Goal: Communication & Community: Connect with others

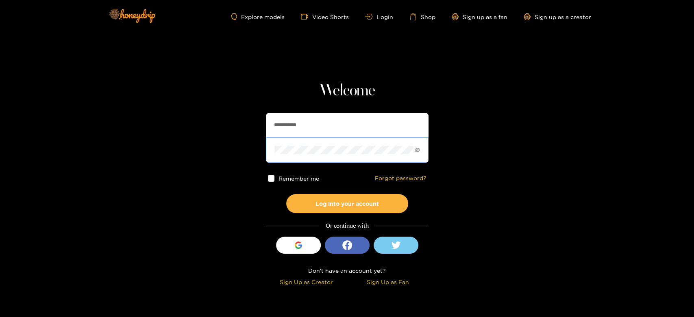
drag, startPoint x: 362, startPoint y: 123, endPoint x: 376, endPoint y: 144, distance: 26.0
click at [242, 123] on section "**********" at bounding box center [347, 144] width 694 height 289
paste input "text"
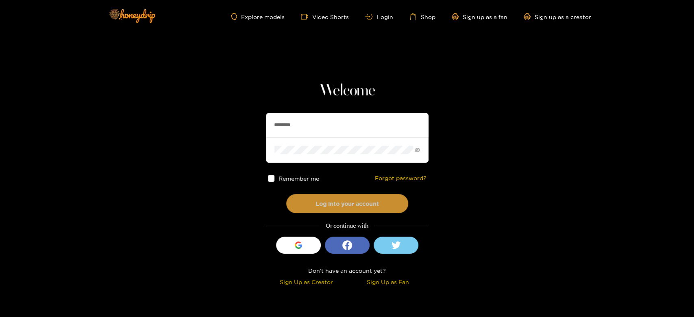
type input "********"
click at [344, 206] on button "Log into your account" at bounding box center [347, 203] width 122 height 19
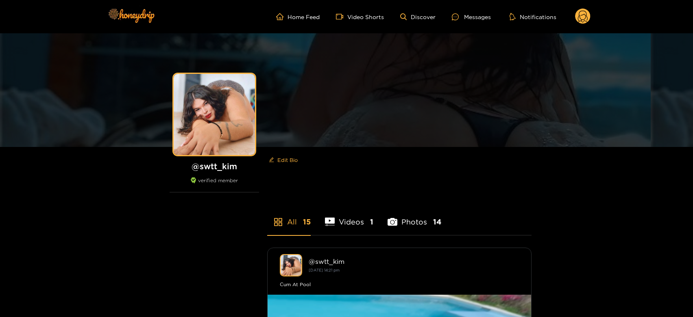
click at [475, 15] on div "Messages" at bounding box center [471, 16] width 39 height 9
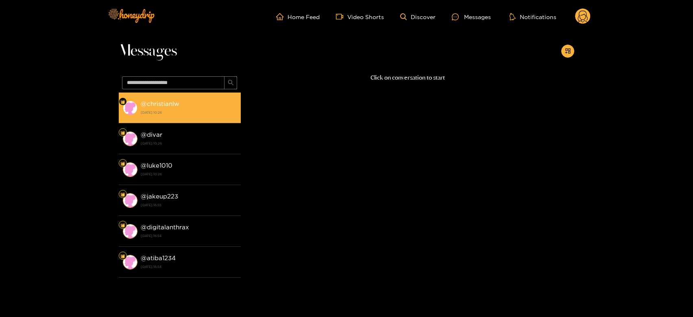
click at [158, 106] on strong "@ christianlw" at bounding box center [160, 103] width 39 height 7
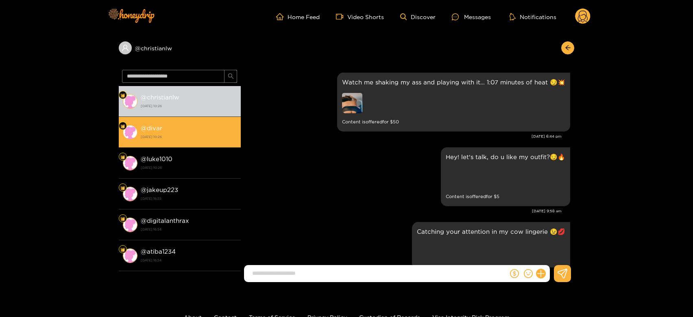
scroll to position [1329, 0]
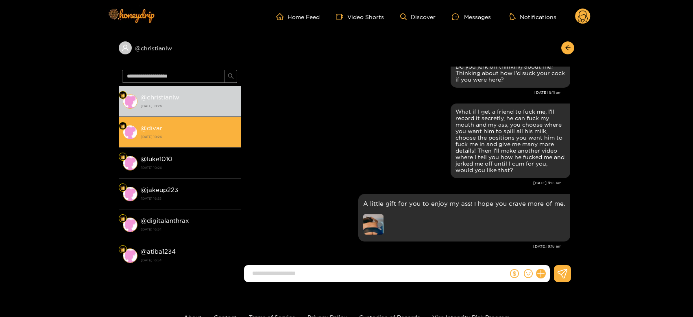
click at [159, 131] on strong "@ divar" at bounding box center [152, 128] width 22 height 7
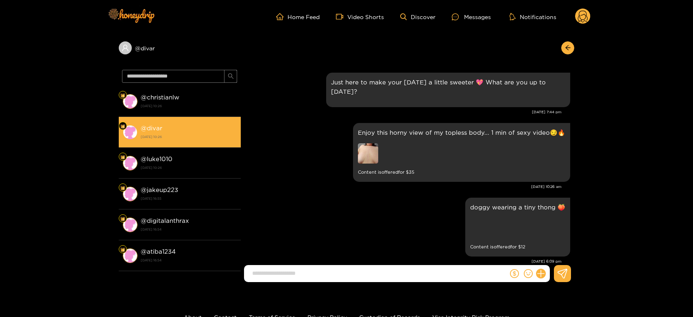
scroll to position [1648, 0]
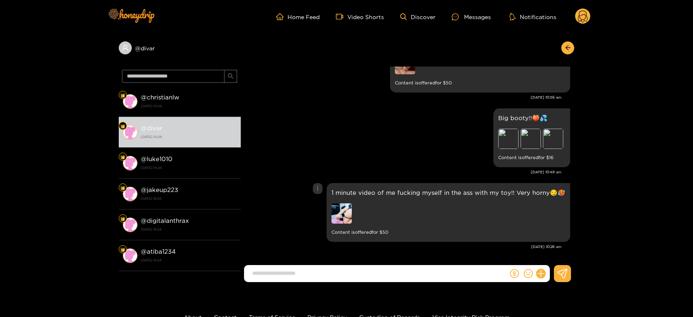
click at [345, 211] on img at bounding box center [341, 214] width 20 height 20
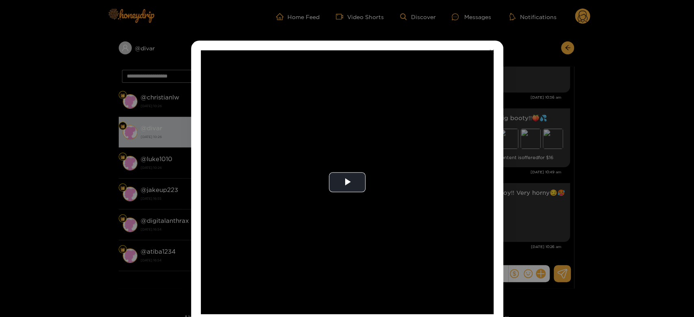
click at [345, 211] on video "Video Player" at bounding box center [347, 182] width 293 height 264
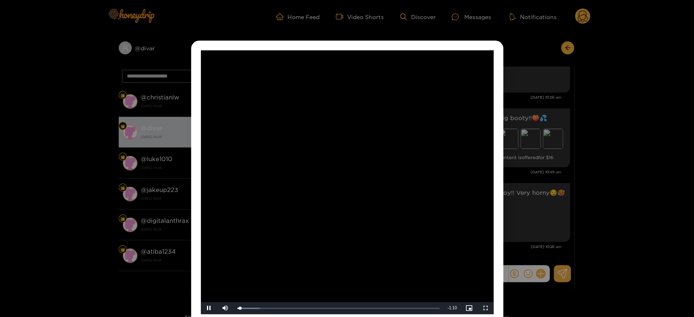
click at [345, 211] on video "Video Player" at bounding box center [347, 182] width 293 height 264
click at [539, 173] on div "**********" at bounding box center [347, 158] width 694 height 317
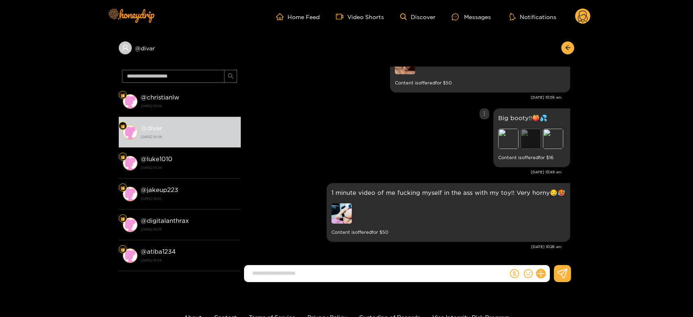
click at [534, 138] on div "Preview" at bounding box center [530, 139] width 20 height 20
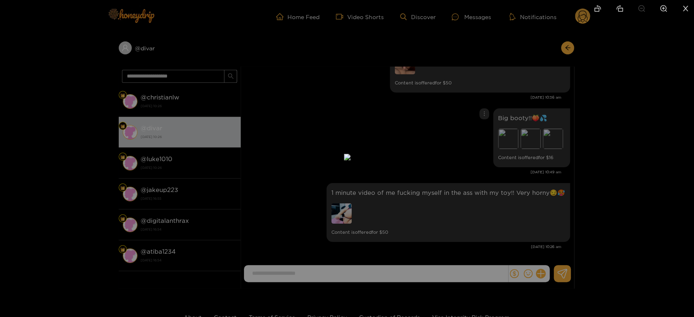
click at [520, 198] on div at bounding box center [347, 158] width 694 height 317
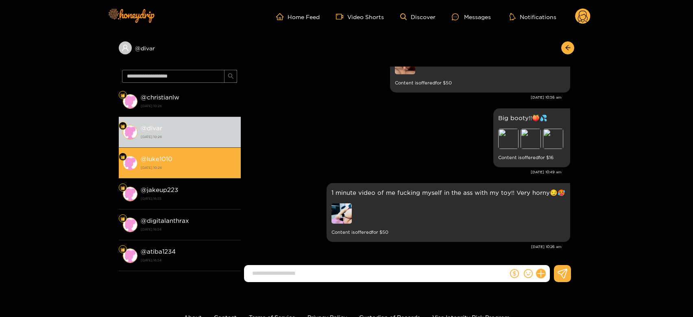
click at [178, 159] on div "@ luke1010 20 August 2025 10:26" at bounding box center [189, 163] width 96 height 18
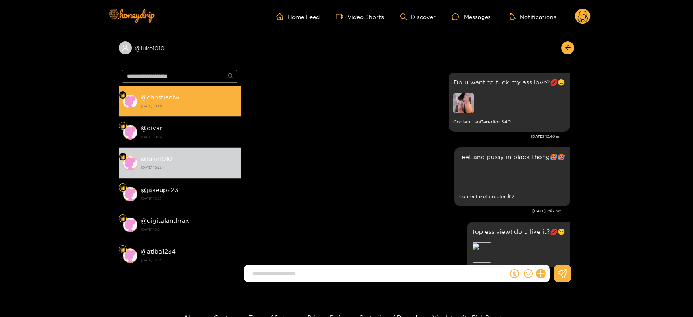
scroll to position [1682, 0]
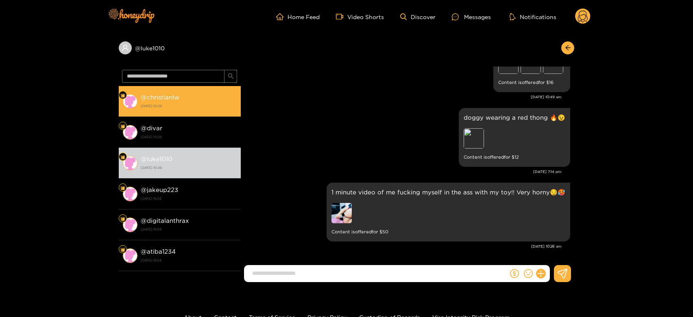
click at [192, 105] on strong "20 August 2025 10:26" at bounding box center [189, 105] width 96 height 7
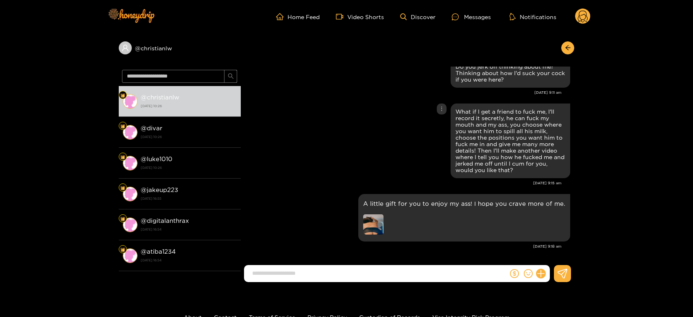
scroll to position [1329, 0]
click at [375, 228] on img at bounding box center [373, 225] width 20 height 20
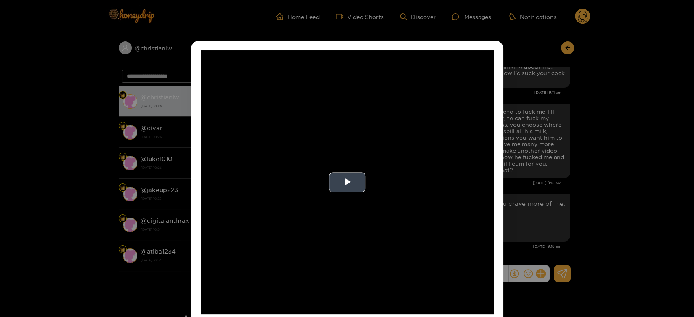
click at [376, 201] on video "Video Player" at bounding box center [347, 182] width 293 height 264
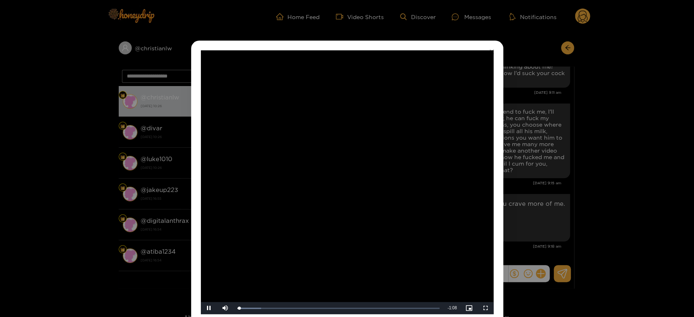
click at [376, 201] on video "Video Player" at bounding box center [347, 182] width 293 height 264
click at [528, 198] on div "**********" at bounding box center [347, 158] width 694 height 317
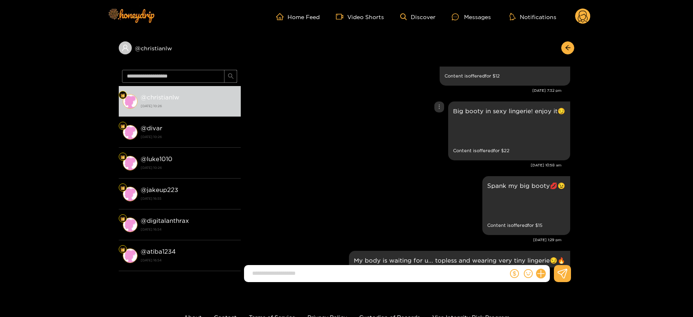
scroll to position [1494, 0]
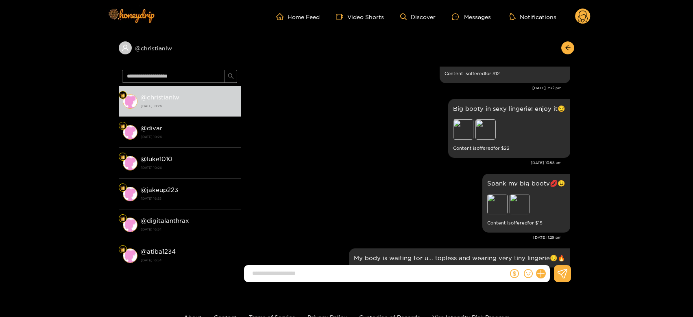
click at [73, 201] on div "@ christianlw @ christianlw 20 August 2025 10:26 @ divar 20 August 2025 10:26 @…" at bounding box center [346, 161] width 693 height 256
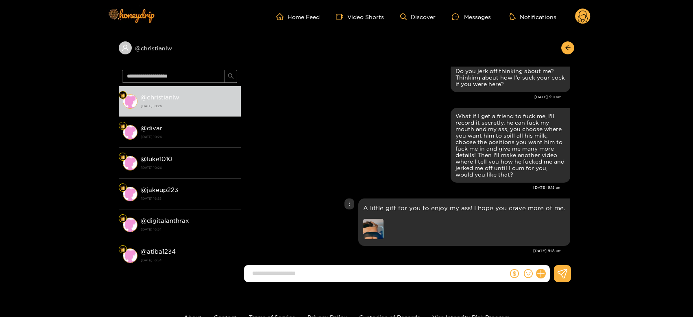
scroll to position [3148, 0]
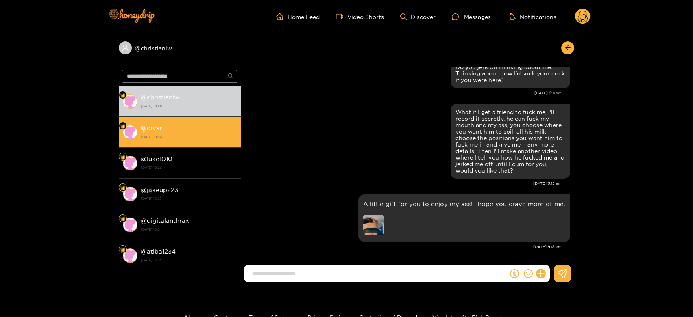
click at [213, 139] on strong "20 August 2025 10:26" at bounding box center [189, 136] width 96 height 7
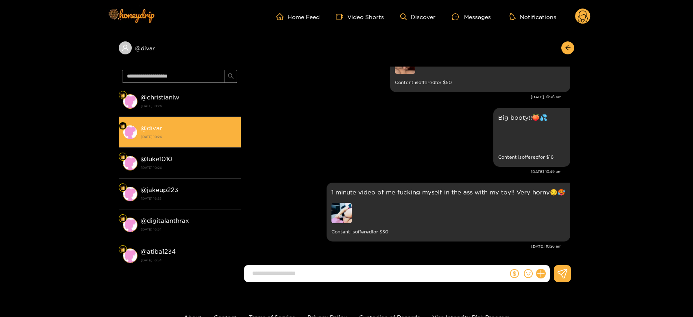
scroll to position [1648, 0]
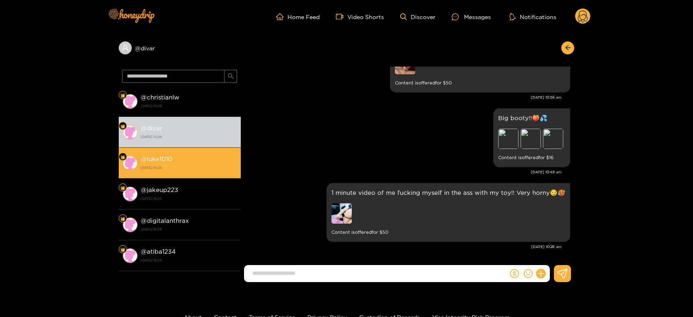
click at [168, 161] on strong "@ luke1010" at bounding box center [157, 159] width 32 height 7
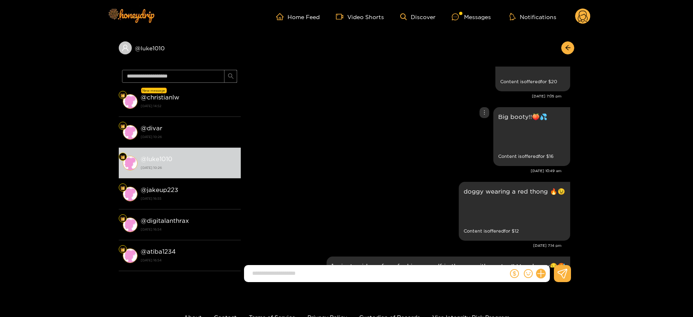
scroll to position [1599, 0]
click at [476, 219] on div "Preview" at bounding box center [473, 213] width 20 height 20
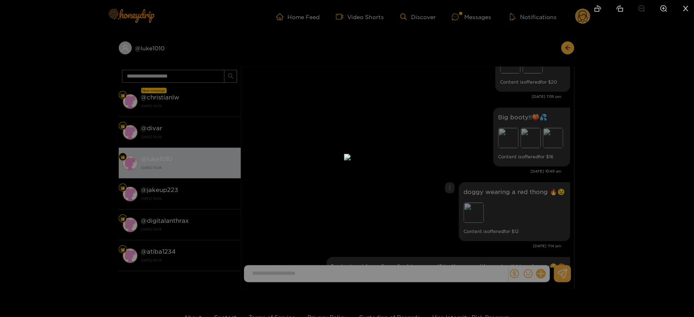
click at [497, 214] on div at bounding box center [347, 158] width 694 height 317
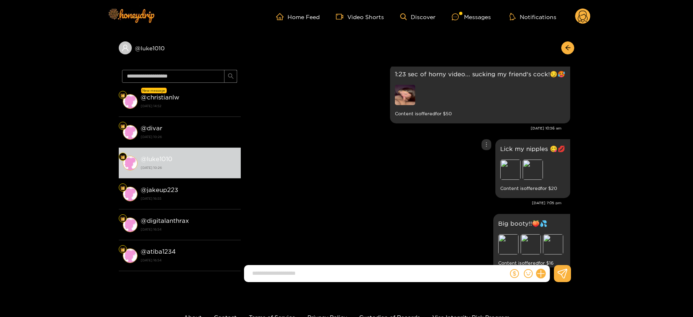
scroll to position [1492, 0]
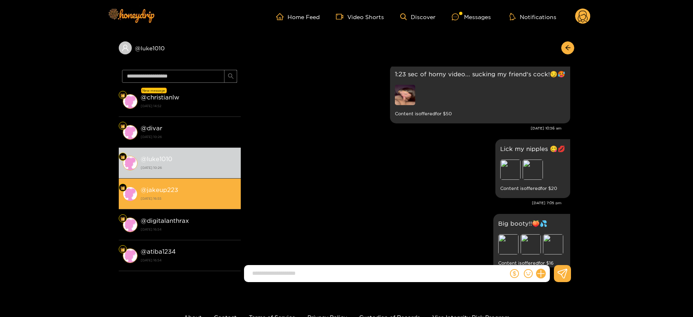
click at [147, 182] on li "@ jakeup223 18 August 2025 16:55" at bounding box center [180, 194] width 122 height 31
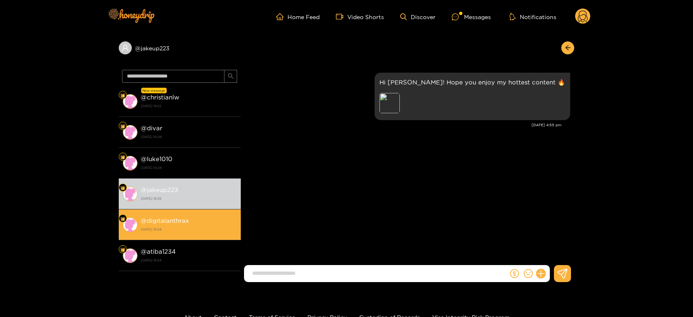
click at [193, 214] on li "@ digitalanthrax 18 August 2025 16:54" at bounding box center [180, 225] width 122 height 31
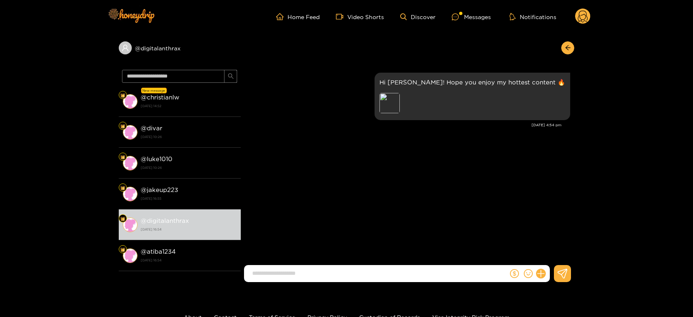
click at [580, 16] on icon at bounding box center [583, 18] width 10 height 14
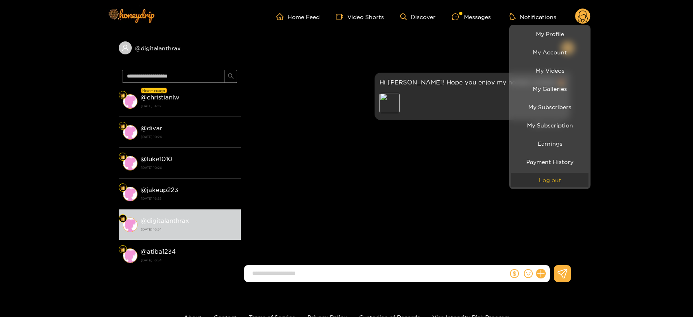
click at [553, 174] on button "Log out" at bounding box center [549, 180] width 77 height 14
